Goal: Find specific page/section: Find specific page/section

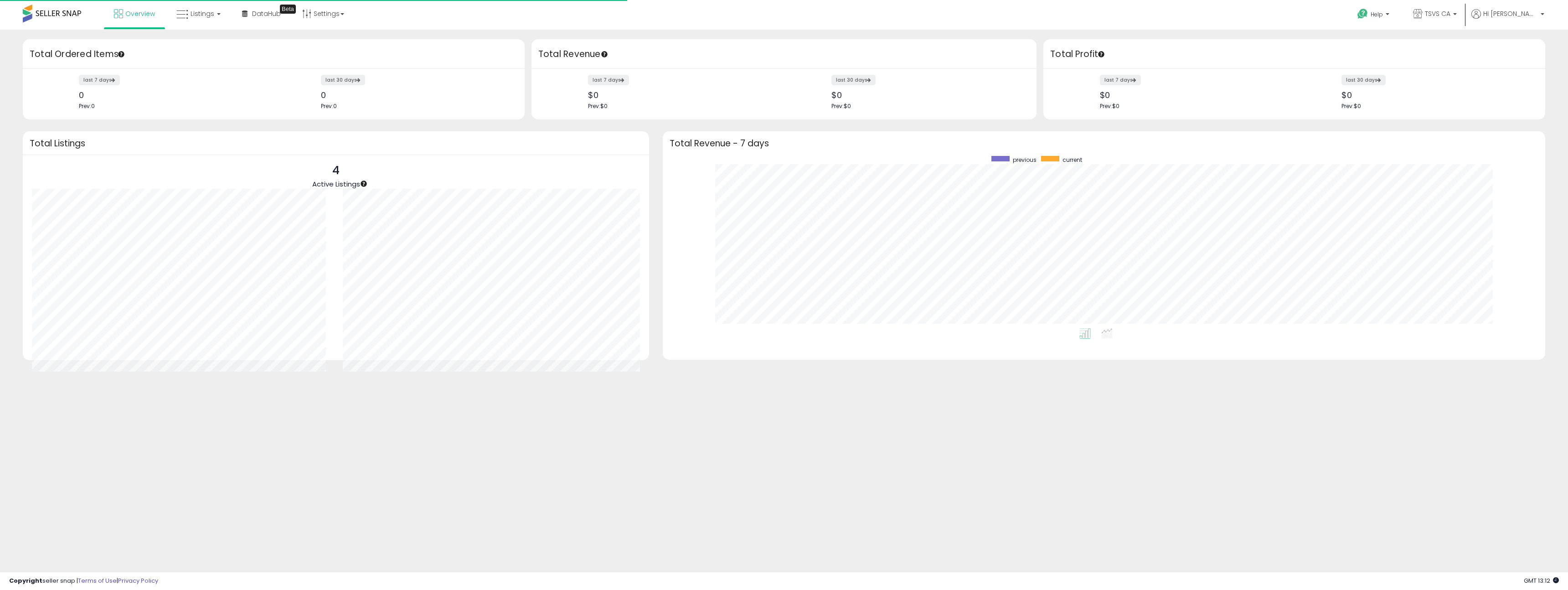
scroll to position [173, 864]
click at [1455, 20] on link "TSVS CA" at bounding box center [1435, 14] width 58 height 29
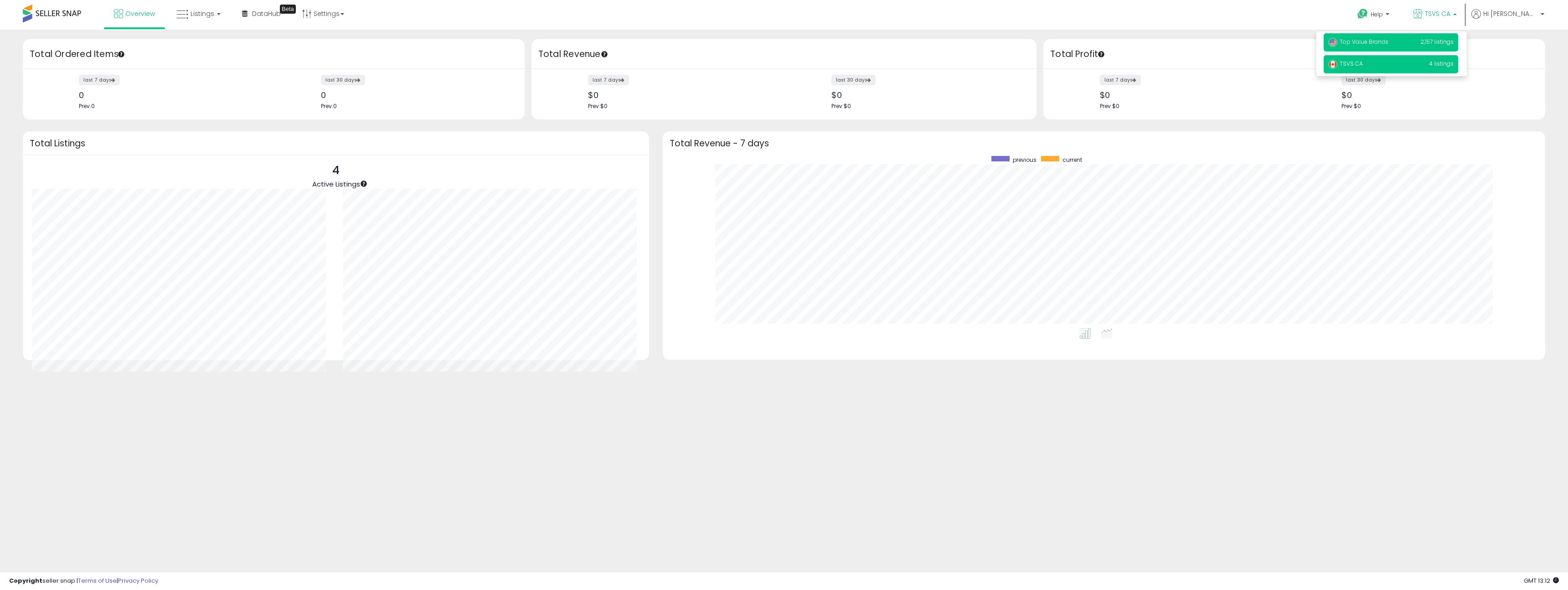
click at [1388, 41] on span "Top Value Brands" at bounding box center [1358, 42] width 60 height 8
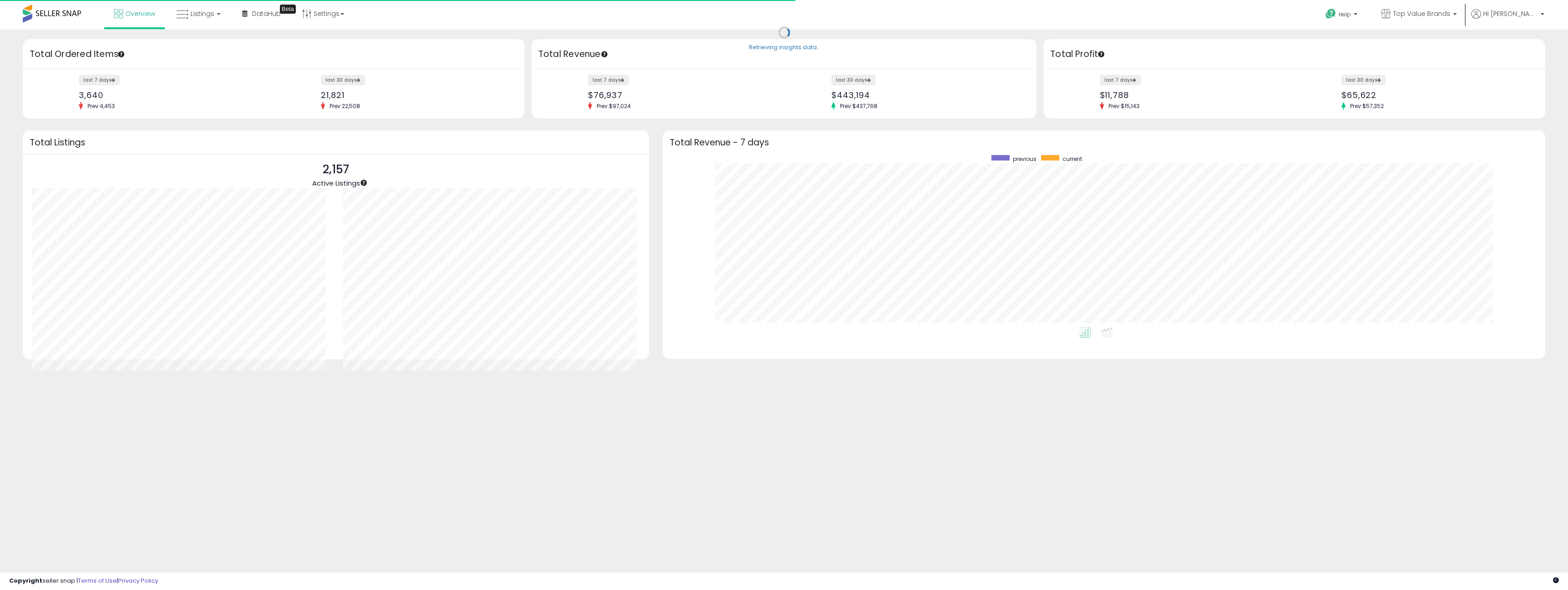
scroll to position [173, 864]
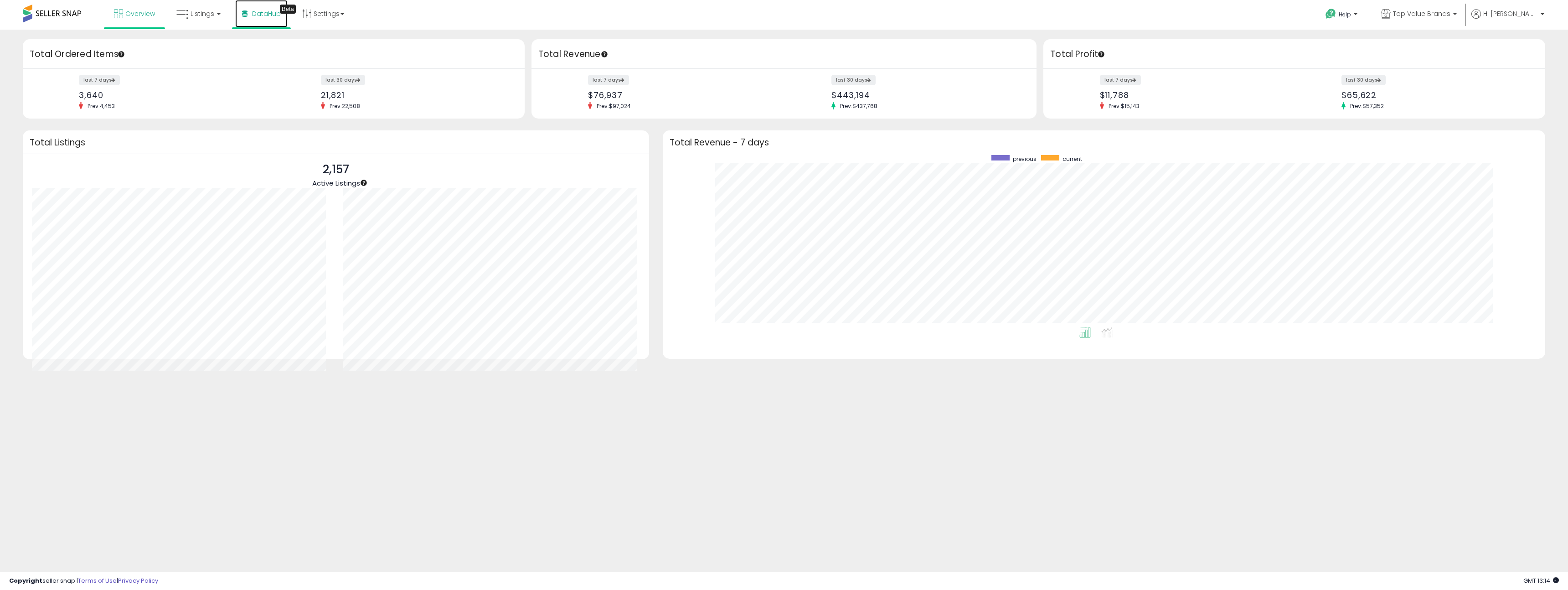
click at [269, 13] on span "DataHub" at bounding box center [267, 14] width 29 height 9
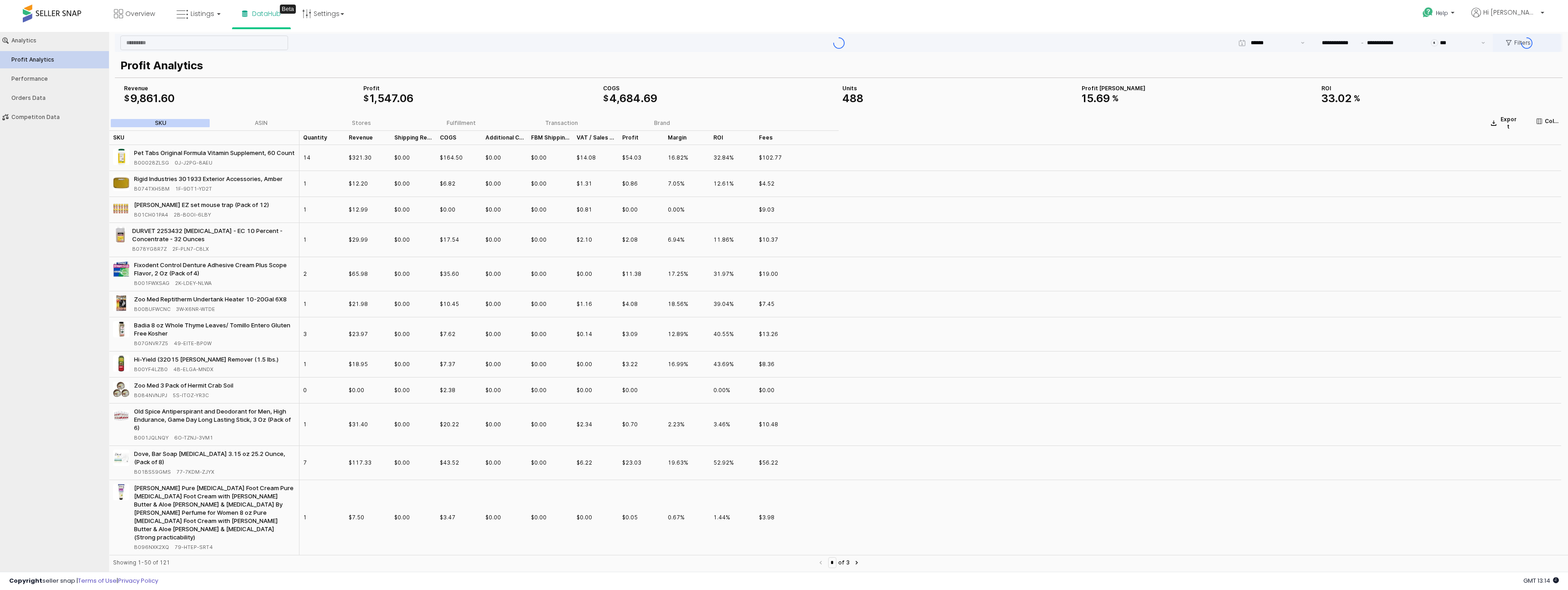
click at [1344, 41] on div "App Frame" at bounding box center [839, 43] width 1448 height 18
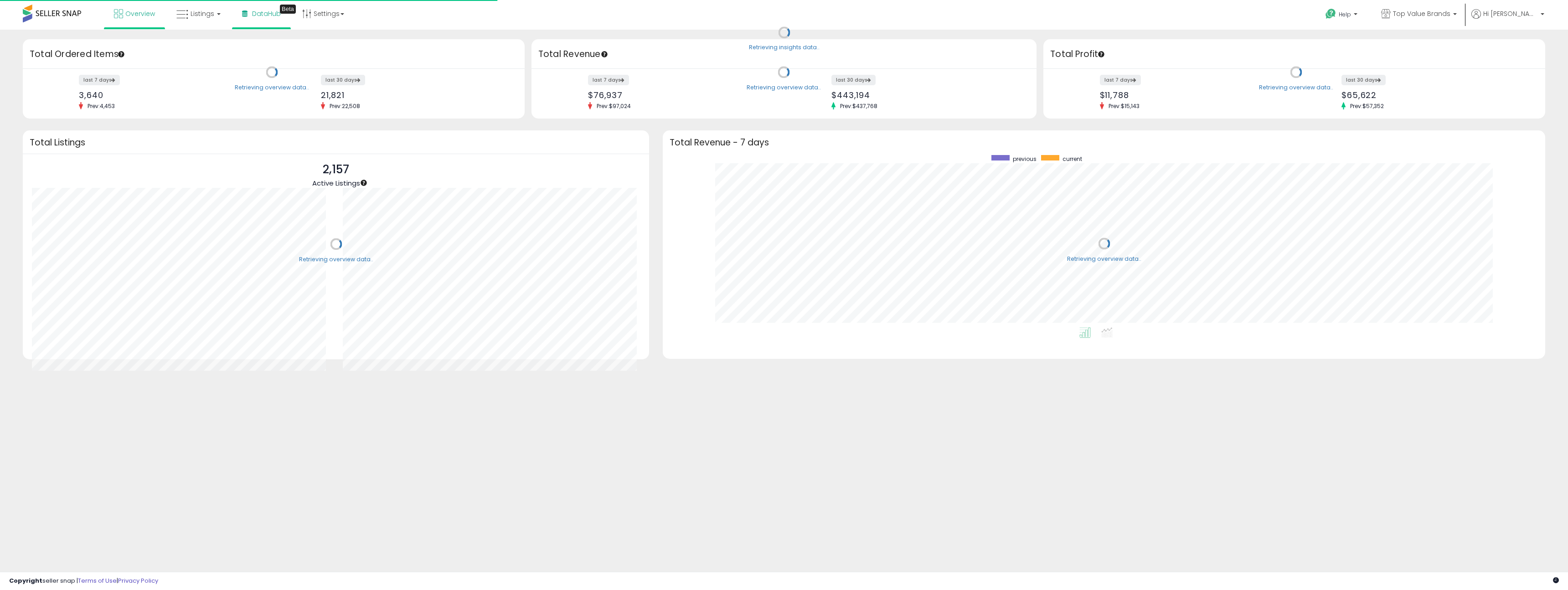
scroll to position [173, 864]
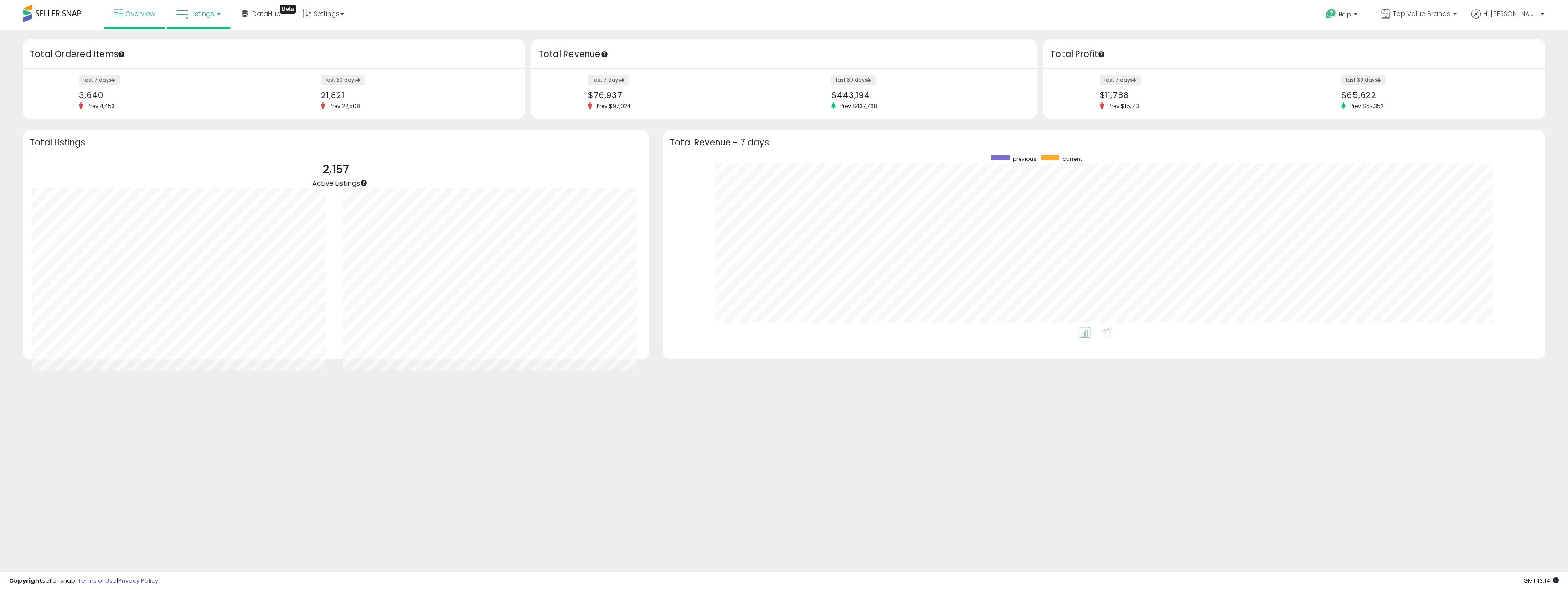
click at [210, 14] on span "Listings" at bounding box center [203, 14] width 24 height 9
drag, startPoint x: 194, startPoint y: 80, endPoint x: 201, endPoint y: 85, distance: 8.6
click at [194, 80] on icon at bounding box center [207, 80] width 48 height 14
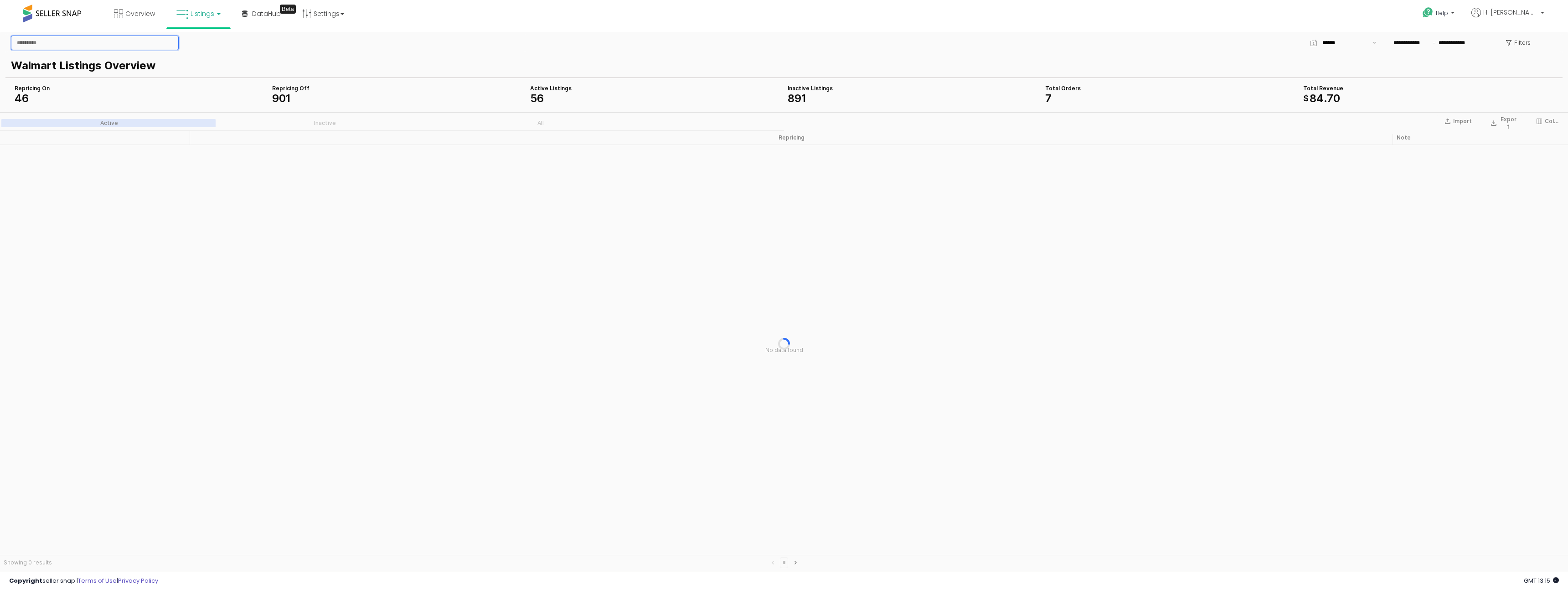
click at [141, 46] on input "App Frame" at bounding box center [94, 43] width 167 height 14
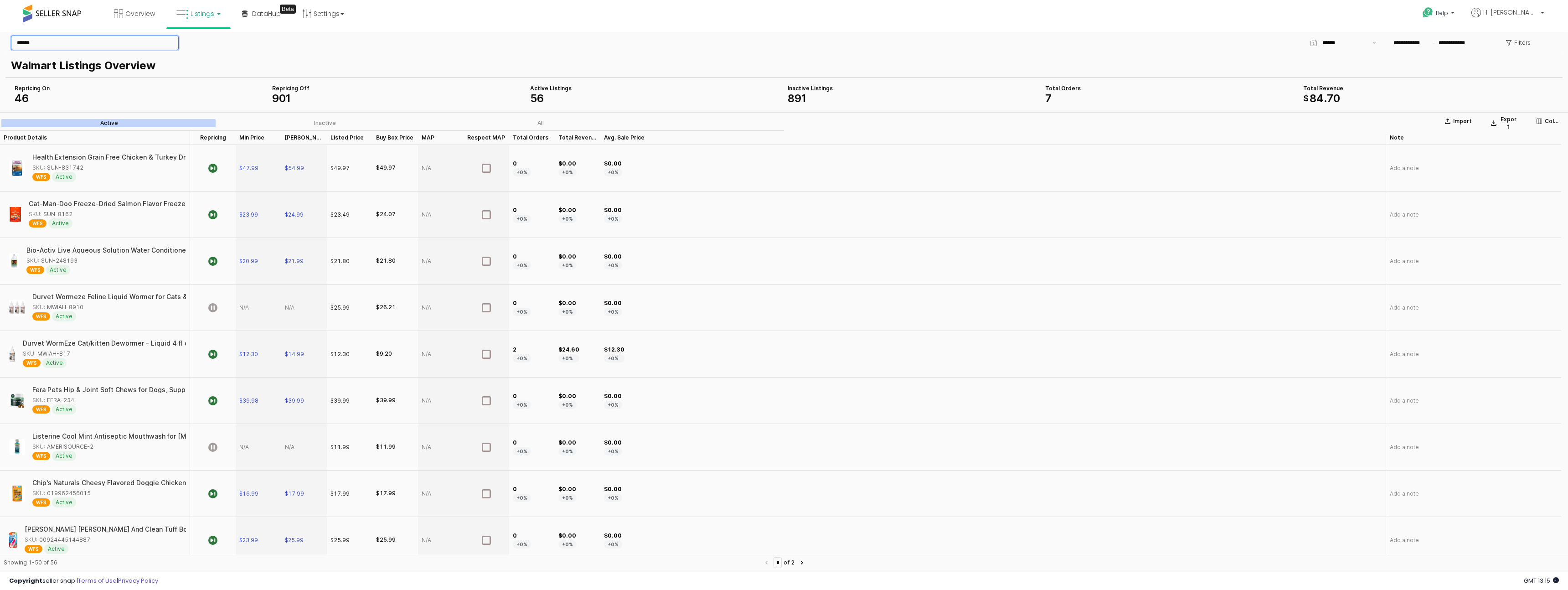
type input "******"
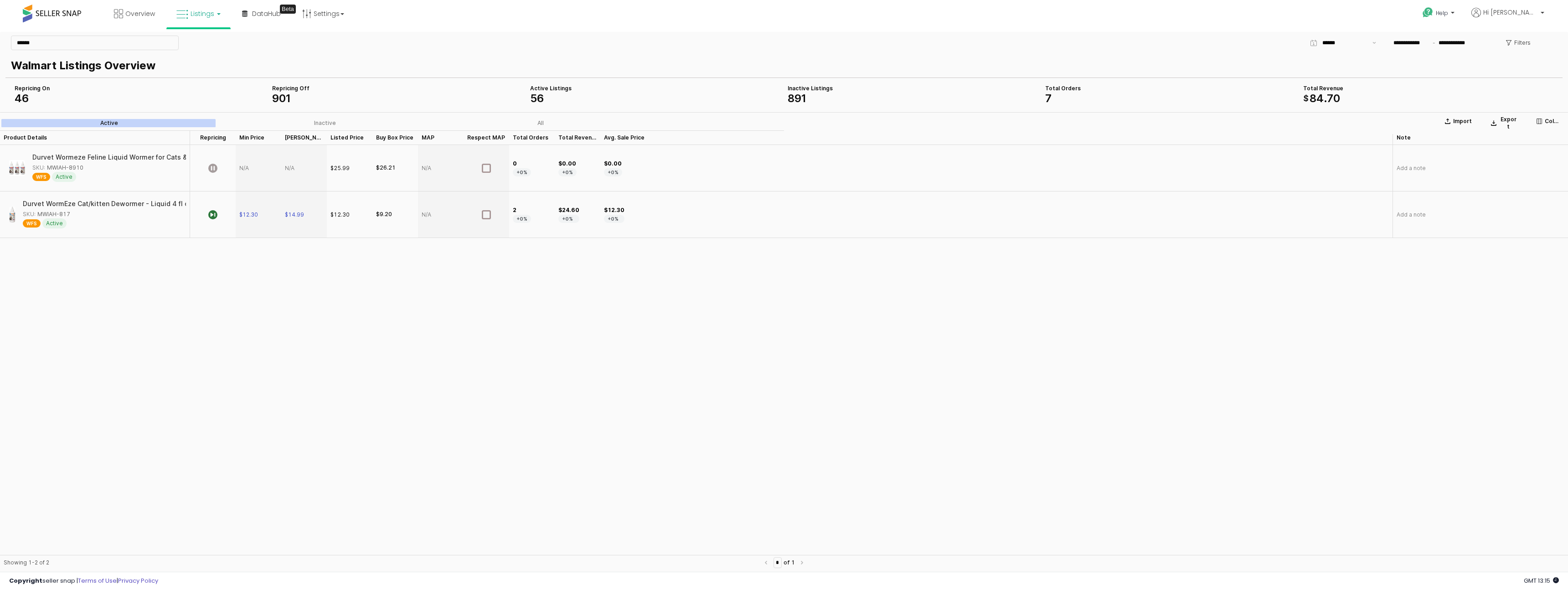
click at [59, 215] on div "SKU: MWIAH-817" at bounding box center [46, 215] width 48 height 9
drag, startPoint x: 8, startPoint y: 213, endPoint x: 13, endPoint y: 213, distance: 5.0
click at [8, 213] on div "Durvet WormEze Cat/kitten Dewormer - Liquid 4 fl oz SKU: MWIAH-817 WFS Active" at bounding box center [95, 215] width 182 height 39
click at [117, 213] on div "SKU: MWIAH-817" at bounding box center [101, 215] width 158 height 9
drag, startPoint x: 63, startPoint y: 213, endPoint x: 69, endPoint y: 217, distance: 7.2
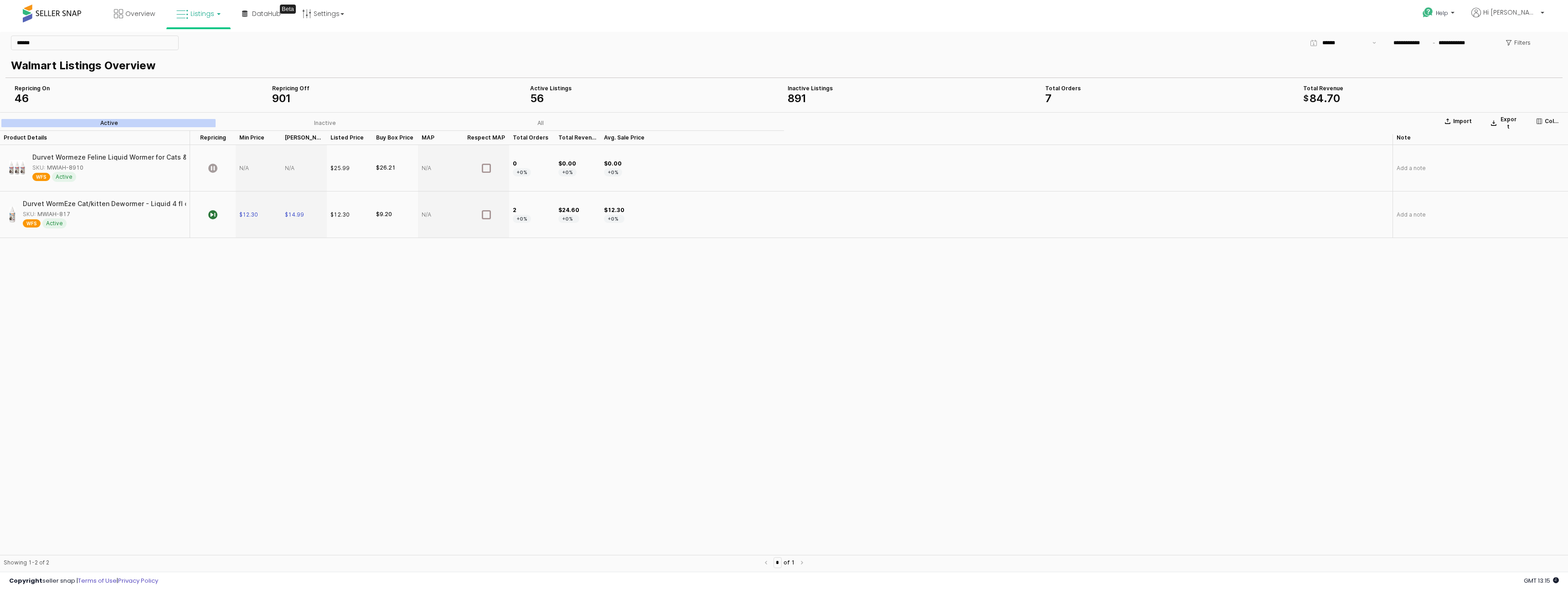
click at [69, 217] on div "SKU: MWIAH-817" at bounding box center [101, 215] width 158 height 9
copy div "MWIAH-817"
